Goal: Task Accomplishment & Management: Manage account settings

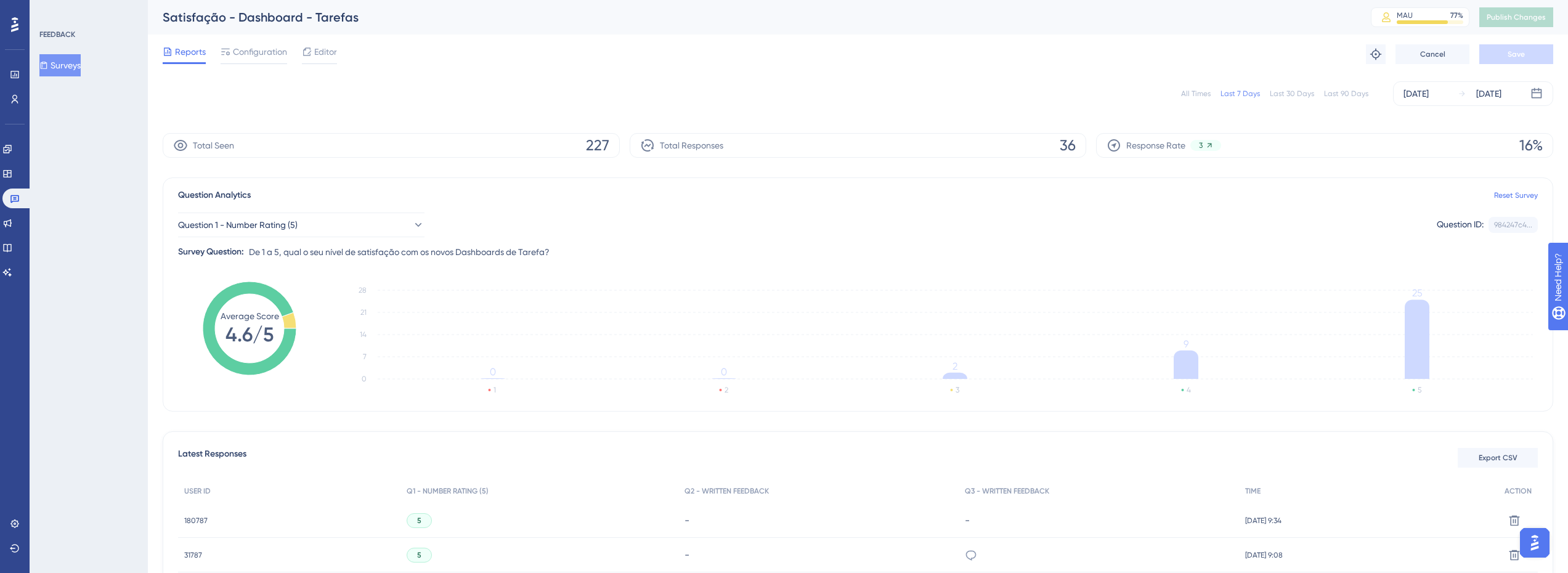
click at [1357, 95] on div "Last 90 Days" at bounding box center [1346, 94] width 44 height 10
click at [1340, 92] on div "Last 90 Days" at bounding box center [1346, 94] width 44 height 10
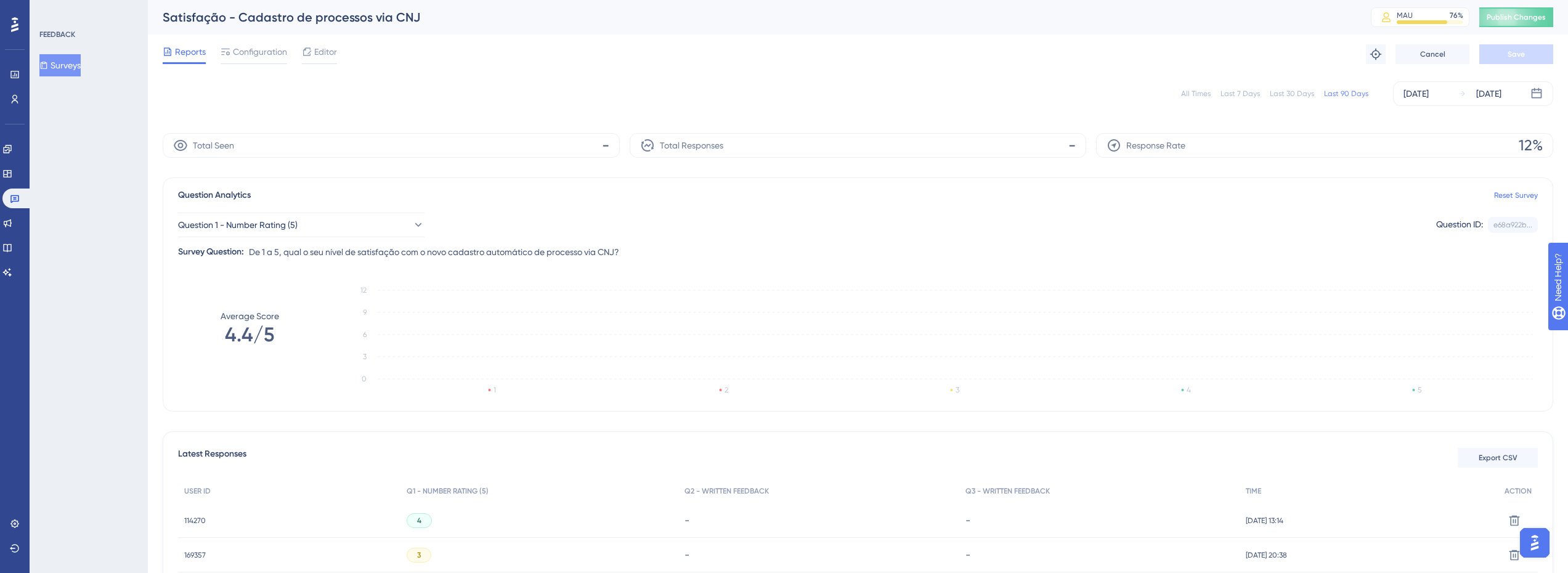
click at [1291, 95] on div "Last 30 Days" at bounding box center [1292, 94] width 44 height 10
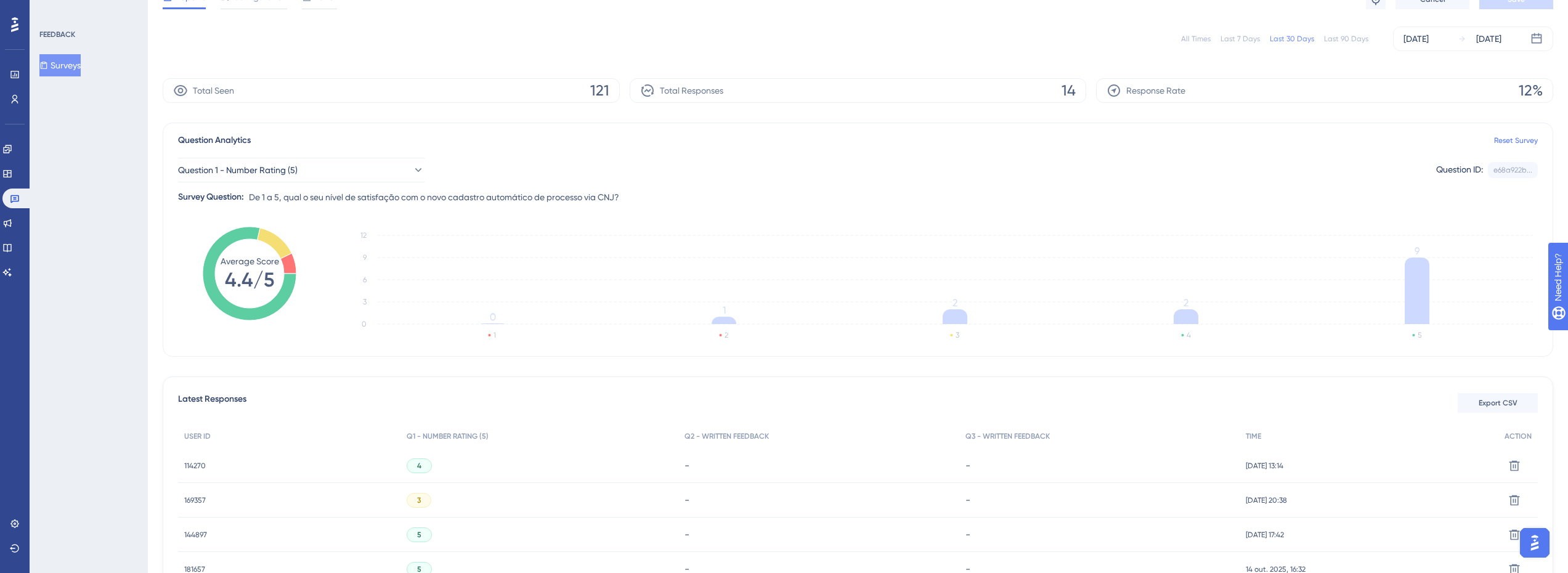
scroll to position [82, 0]
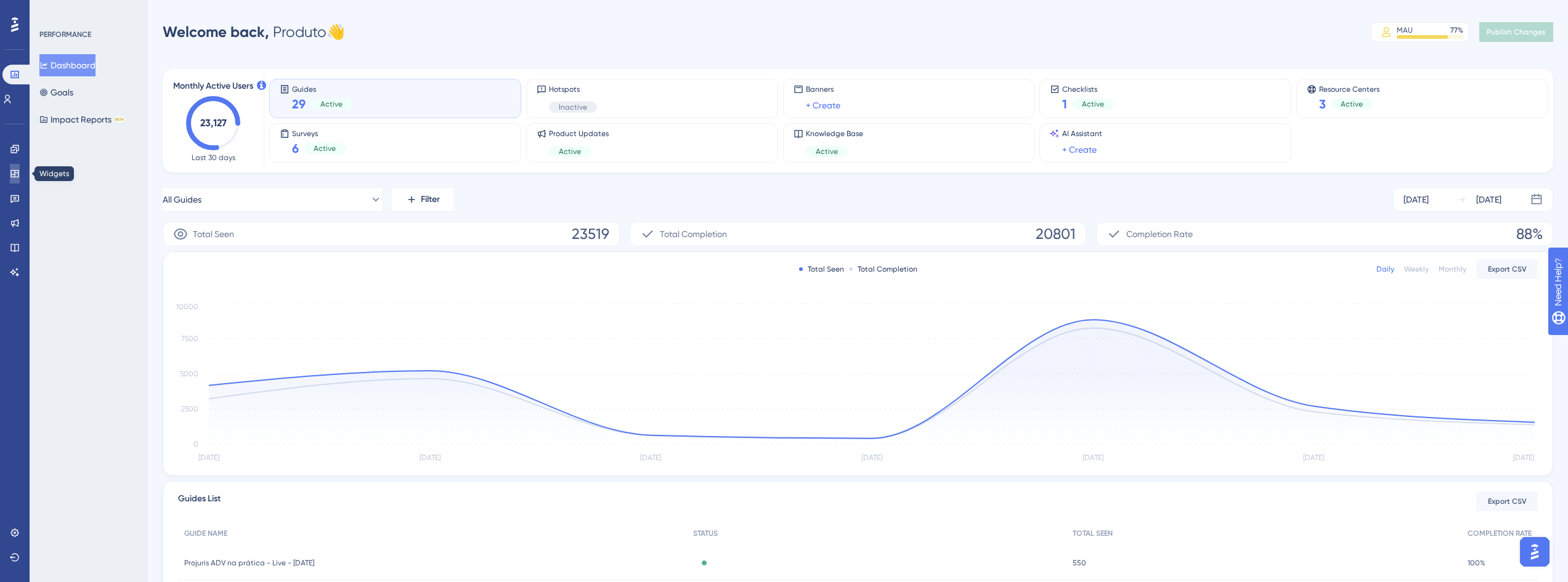
click at [10, 175] on link at bounding box center [15, 174] width 10 height 20
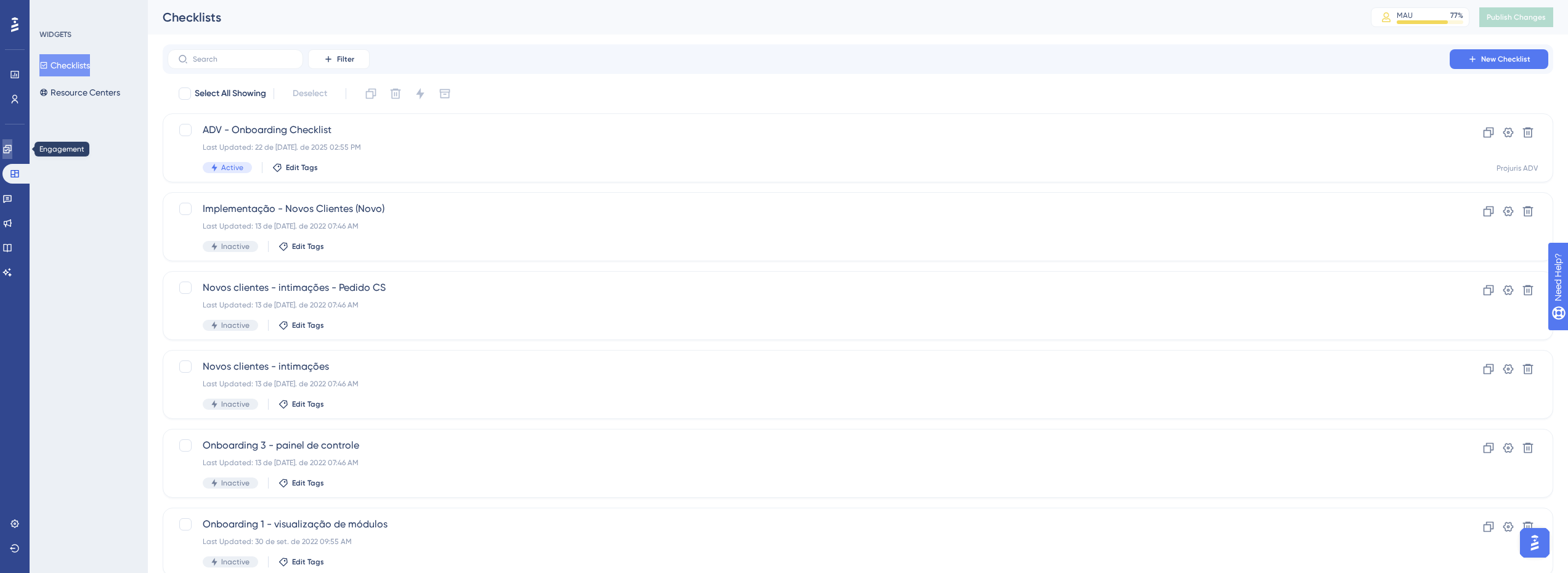
click at [11, 157] on link at bounding box center [7, 149] width 10 height 20
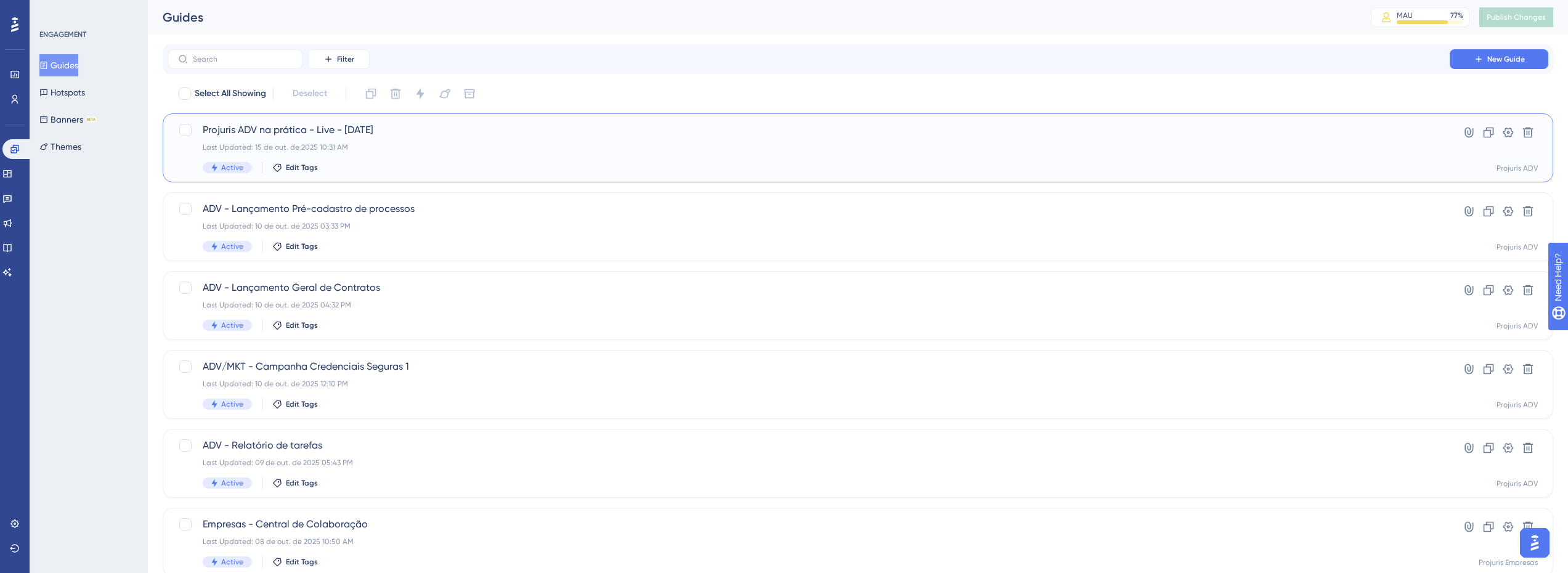
click at [596, 139] on div "Projuris ADV na prática - Live - 15-10-2025 Last Updated: 15 de out. de 2025 10…" at bounding box center [809, 148] width 1212 height 51
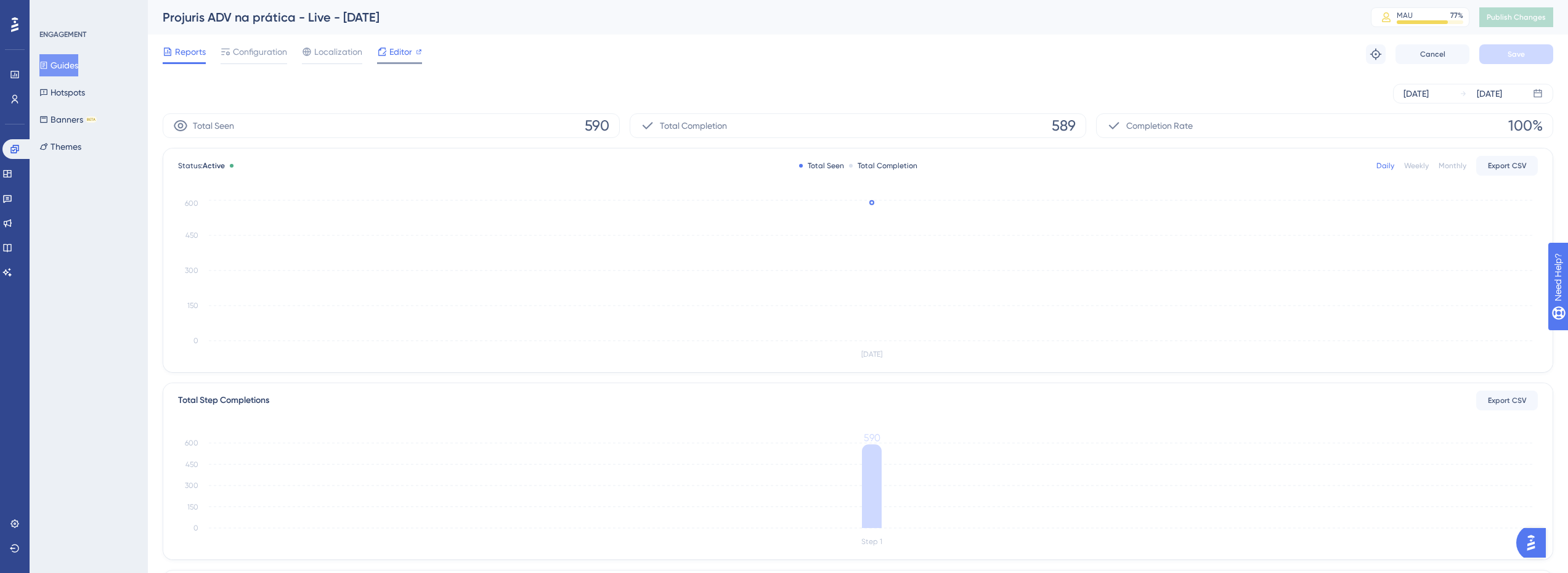
click at [382, 55] on icon at bounding box center [382, 51] width 10 height 10
click at [393, 42] on div "Reports Configuration Localization Editor Troubleshoot Cancel Save" at bounding box center [857, 54] width 1390 height 39
click at [390, 48] on span "Editor" at bounding box center [400, 51] width 23 height 15
click at [289, 51] on div "Reports Configuration Localization Editor" at bounding box center [292, 54] width 259 height 20
click at [272, 51] on span "Configuration" at bounding box center [260, 51] width 54 height 15
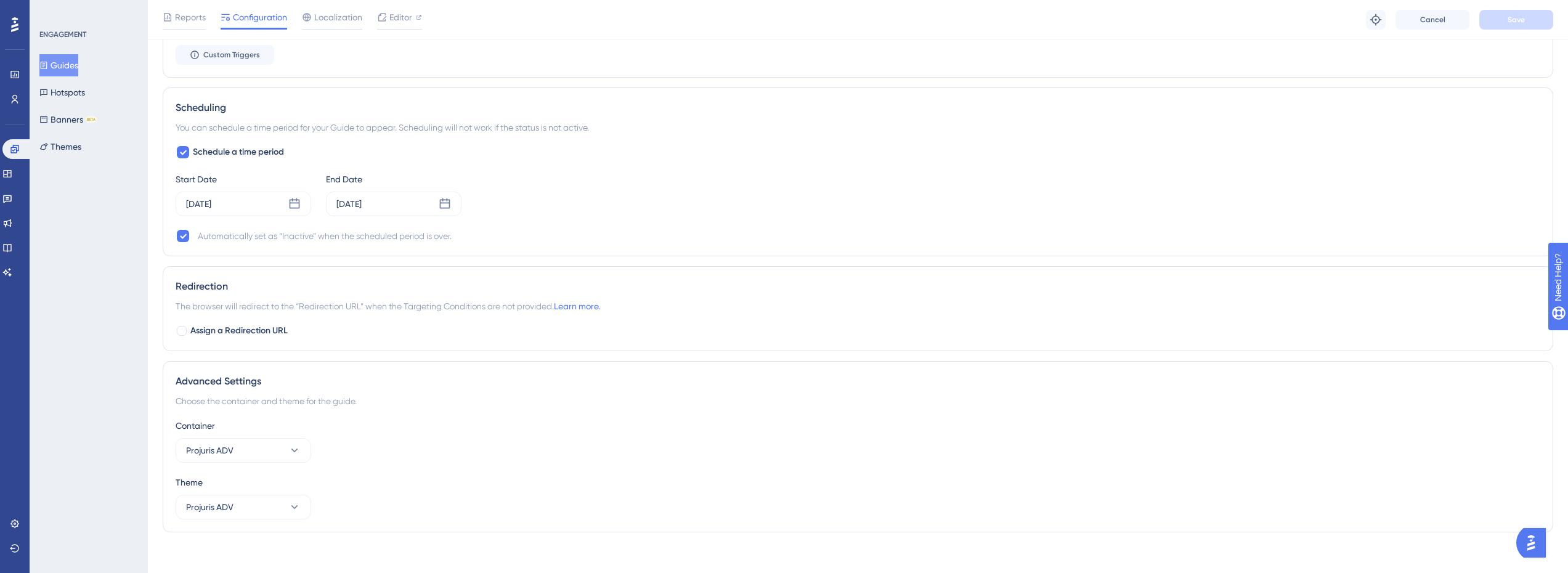
scroll to position [739, 0]
